Goal: Find specific page/section: Locate a particular part of the current website

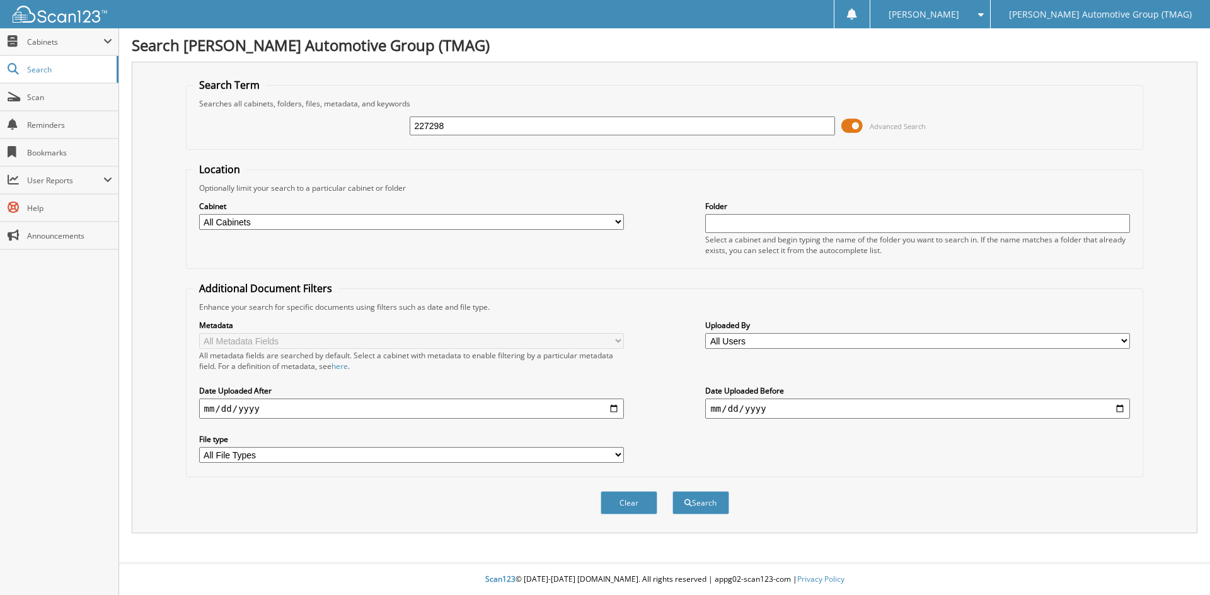
type input "227298"
click at [672, 491] on button "Search" at bounding box center [700, 502] width 57 height 23
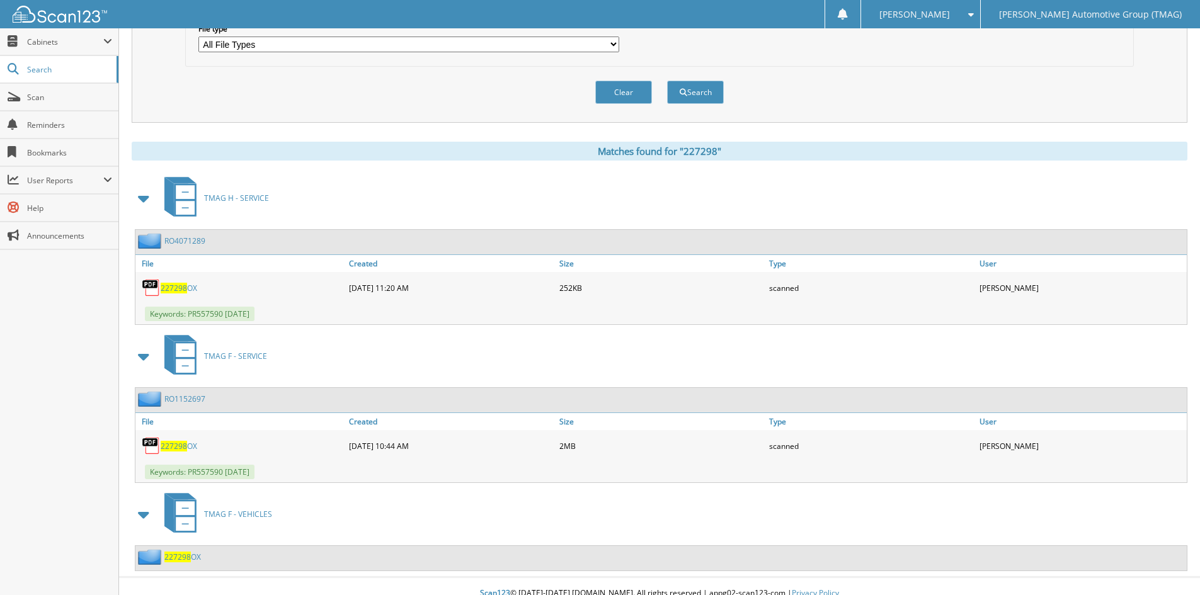
scroll to position [425, 0]
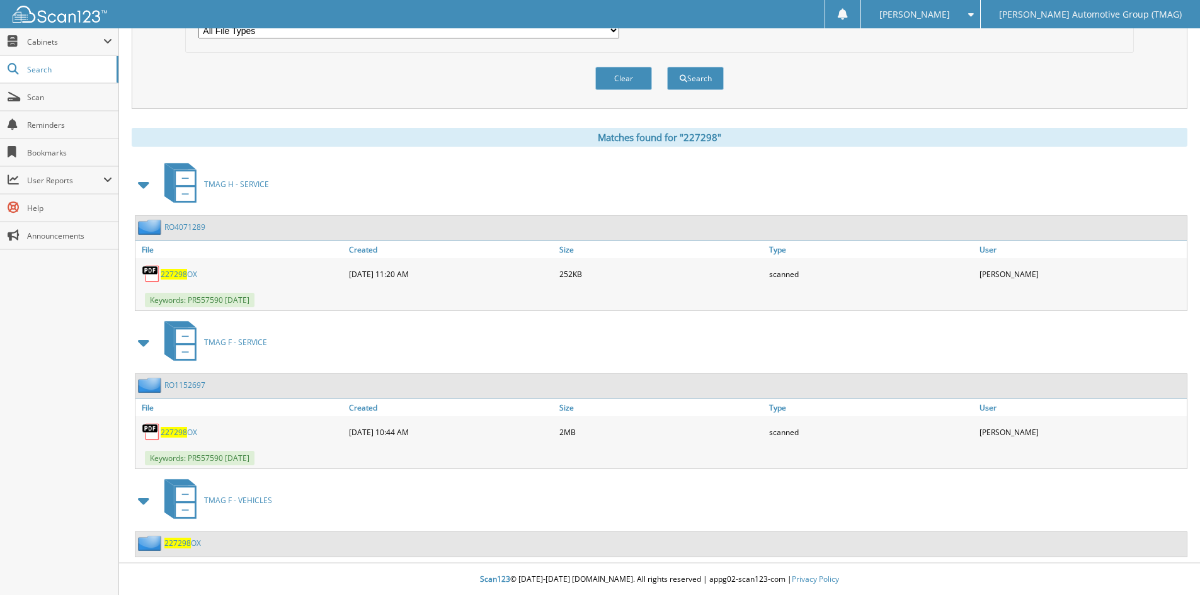
click at [183, 542] on span "227298" at bounding box center [177, 543] width 26 height 11
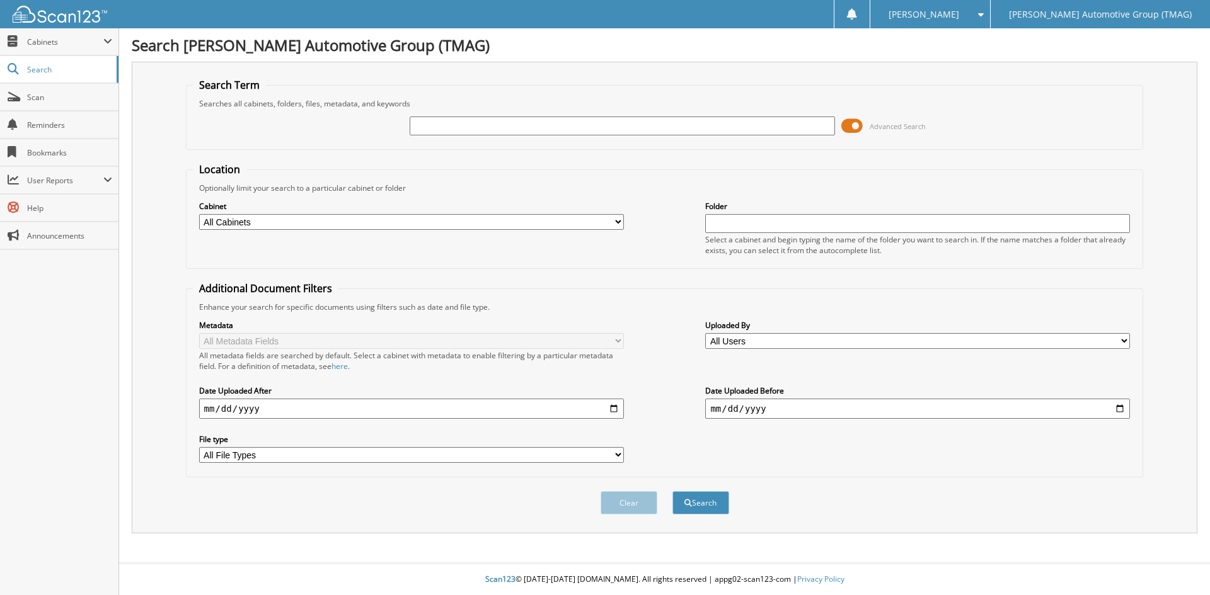
click at [438, 118] on input "text" at bounding box center [621, 126] width 425 height 19
type input "227298"
click at [672, 491] on button "Search" at bounding box center [700, 502] width 57 height 23
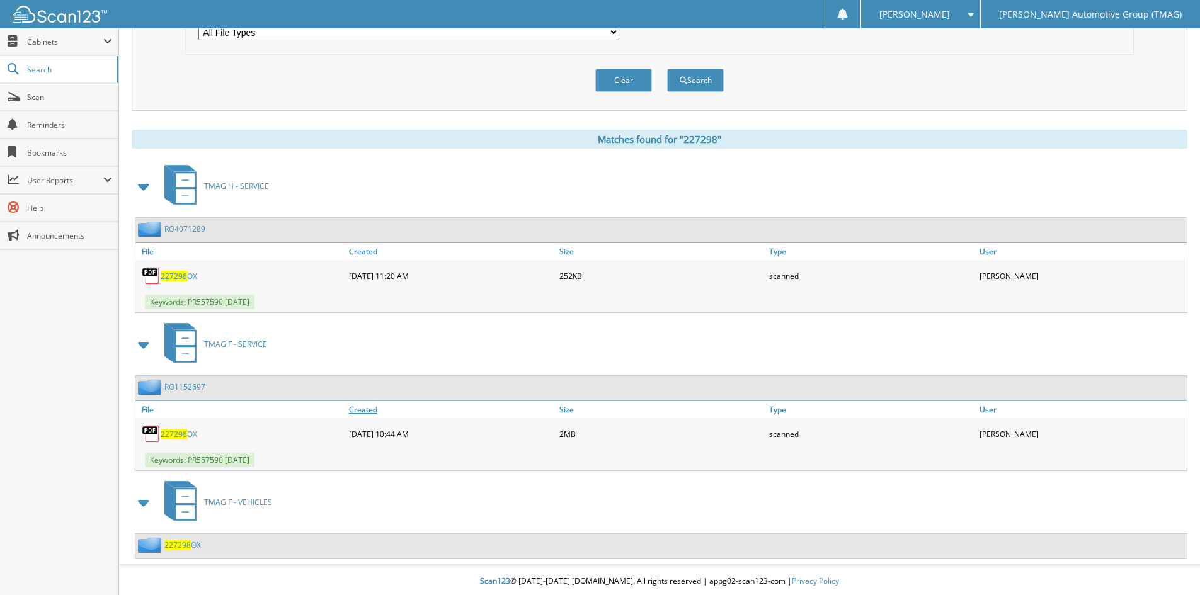
scroll to position [425, 0]
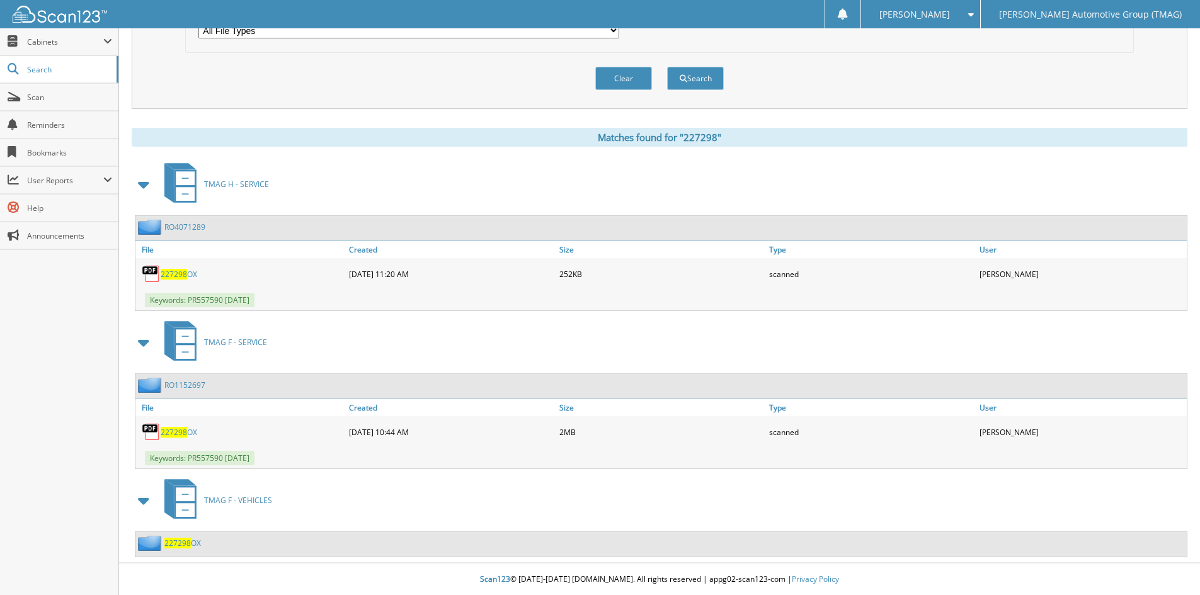
click at [184, 545] on span "227298" at bounding box center [177, 543] width 26 height 11
